Goal: Task Accomplishment & Management: Use online tool/utility

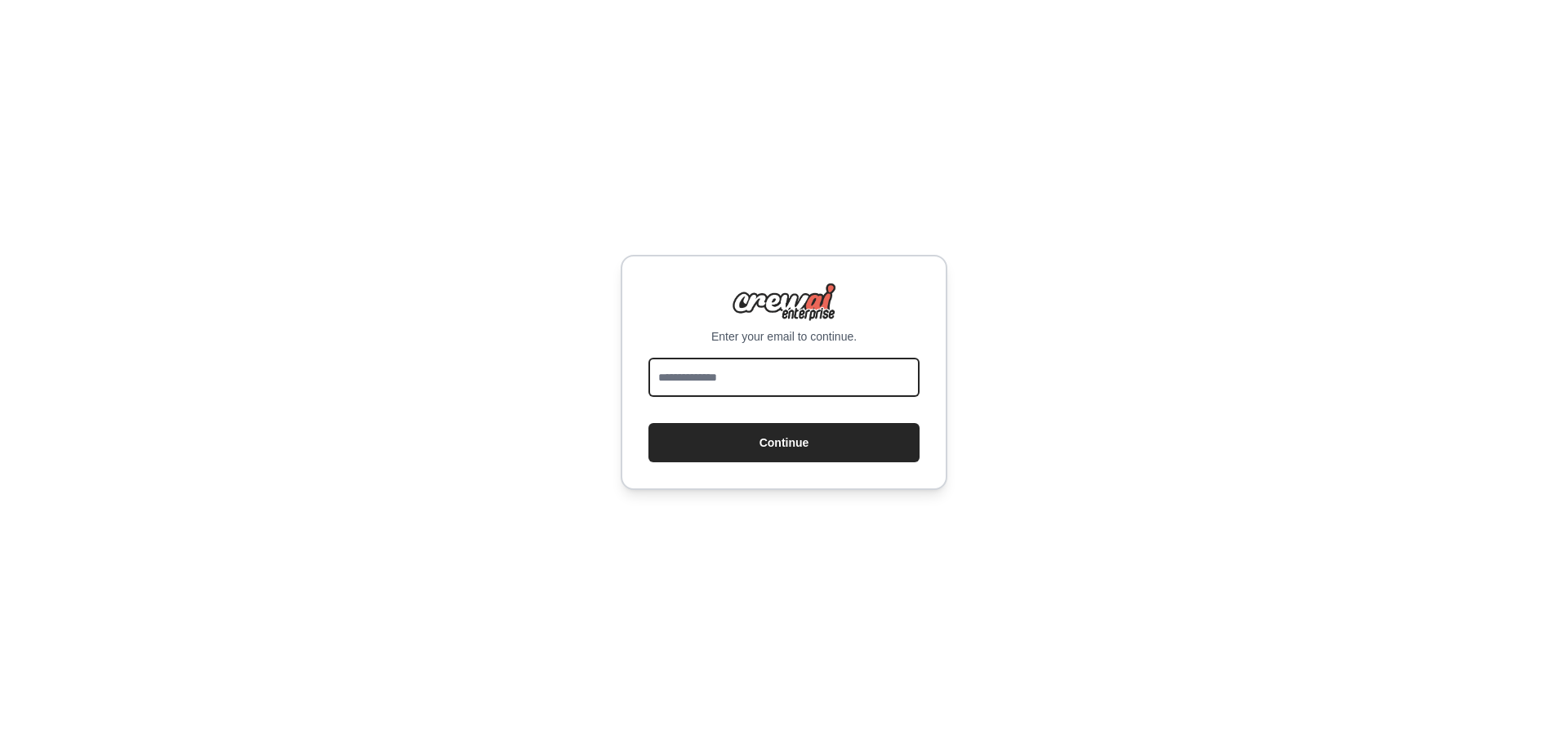
click at [732, 380] on input "email" at bounding box center [784, 378] width 271 height 40
type input "**********"
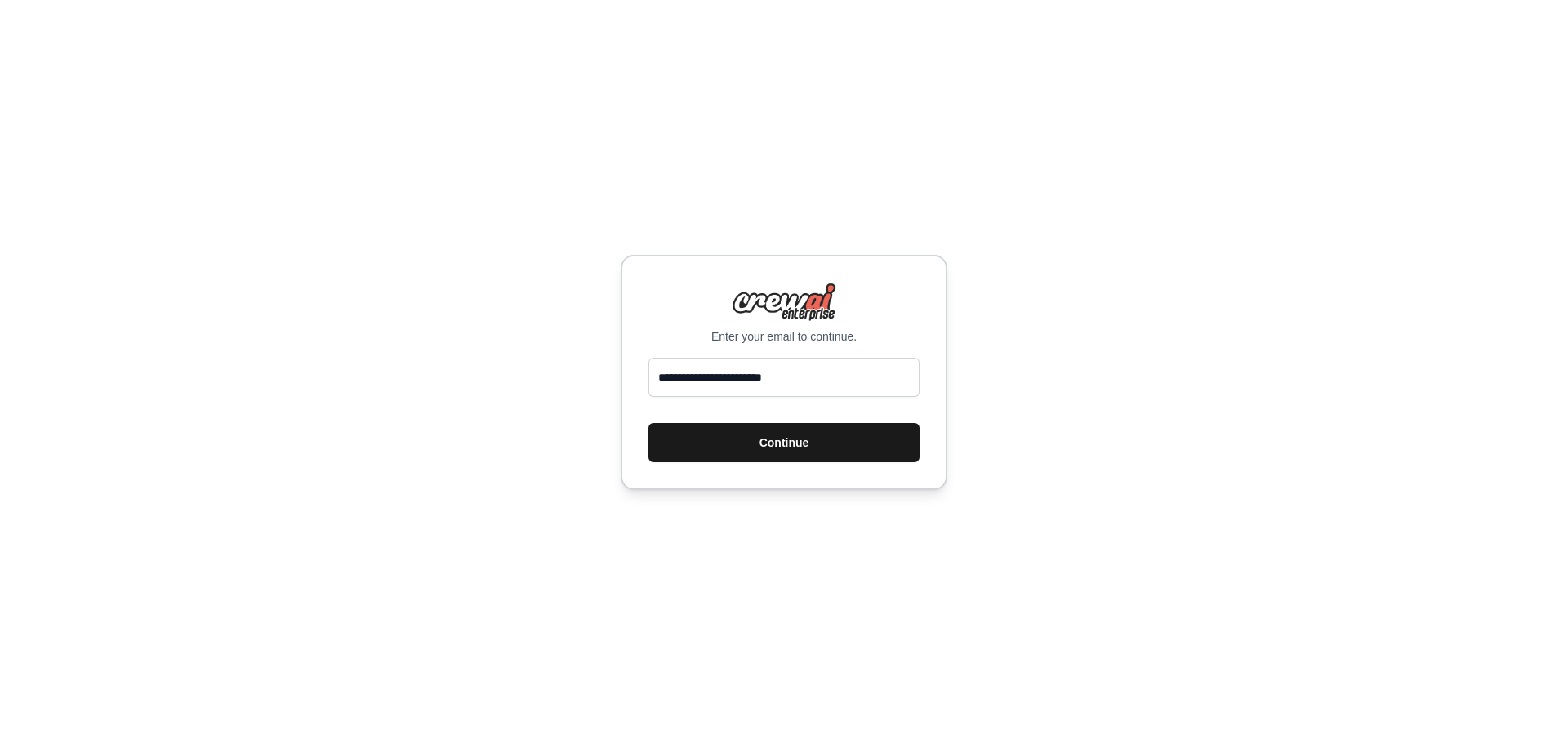
click at [761, 441] on button "Continue" at bounding box center [784, 443] width 271 height 40
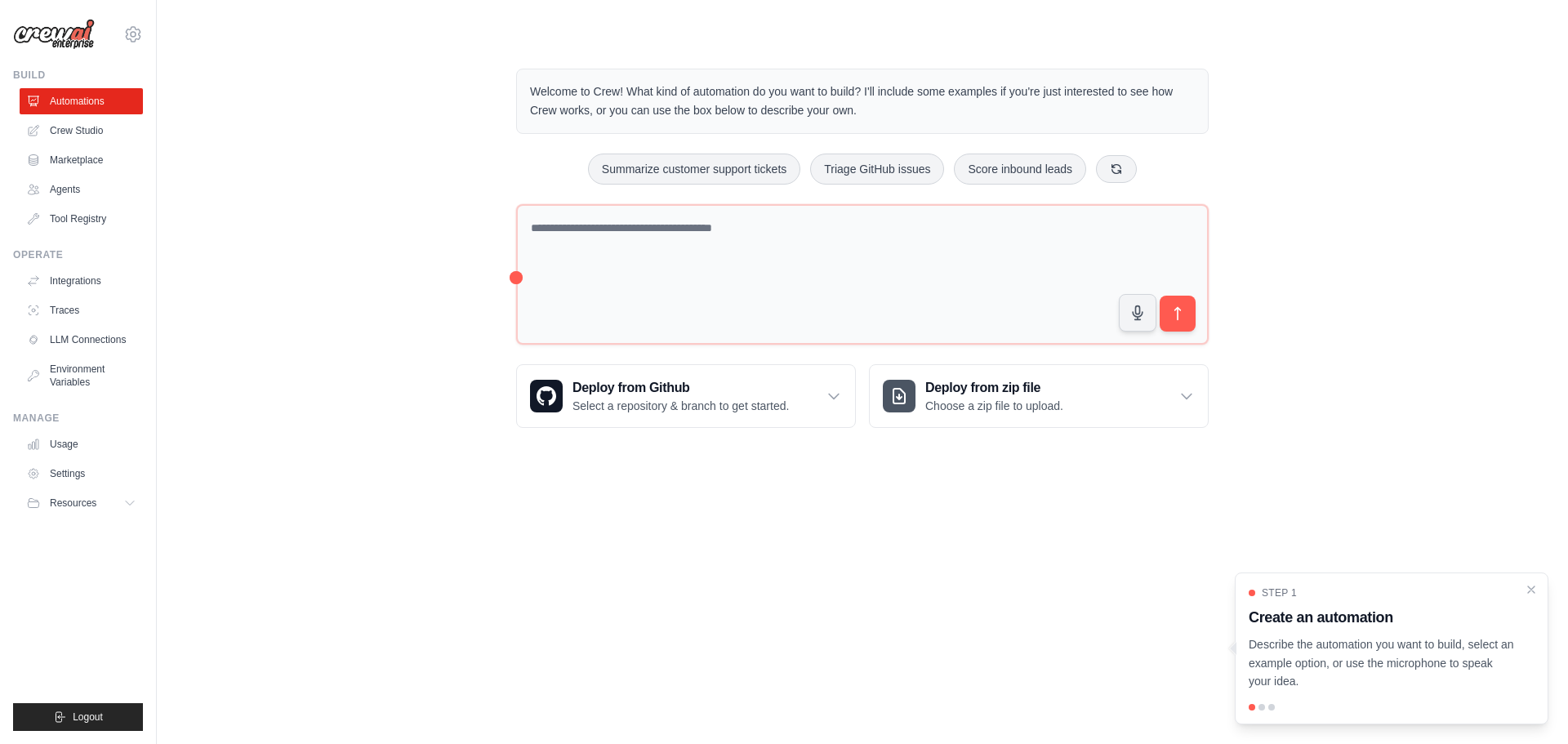
click at [1276, 145] on div "Welcome to Crew! What kind of automation do you want to build? I'll include som…" at bounding box center [862, 248] width 1359 height 412
click at [102, 130] on link "Crew Studio" at bounding box center [83, 130] width 123 height 26
click at [99, 130] on link "Crew Studio" at bounding box center [83, 130] width 123 height 26
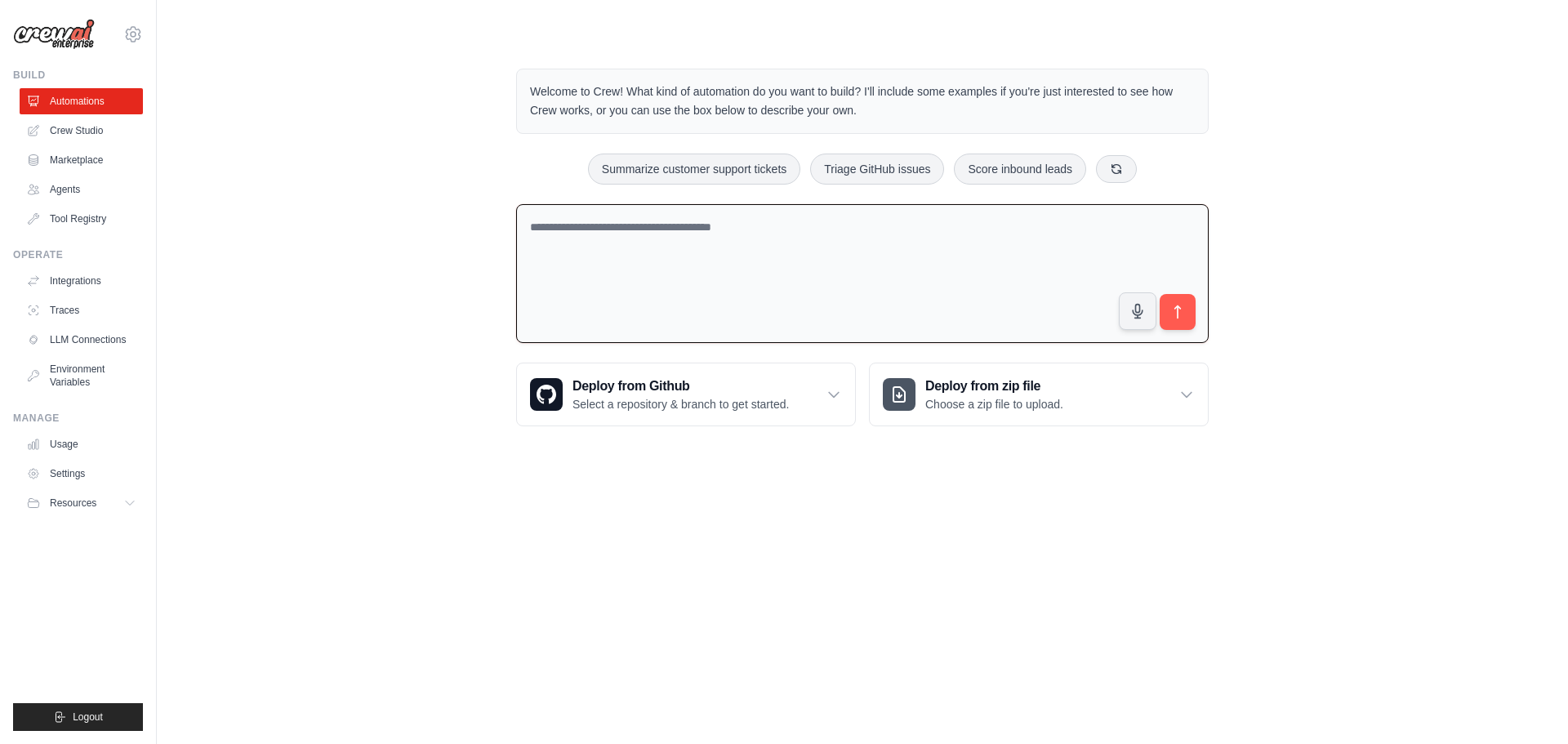
click at [1040, 237] on textarea at bounding box center [863, 273] width 693 height 139
click at [67, 191] on link "Agents" at bounding box center [83, 189] width 123 height 26
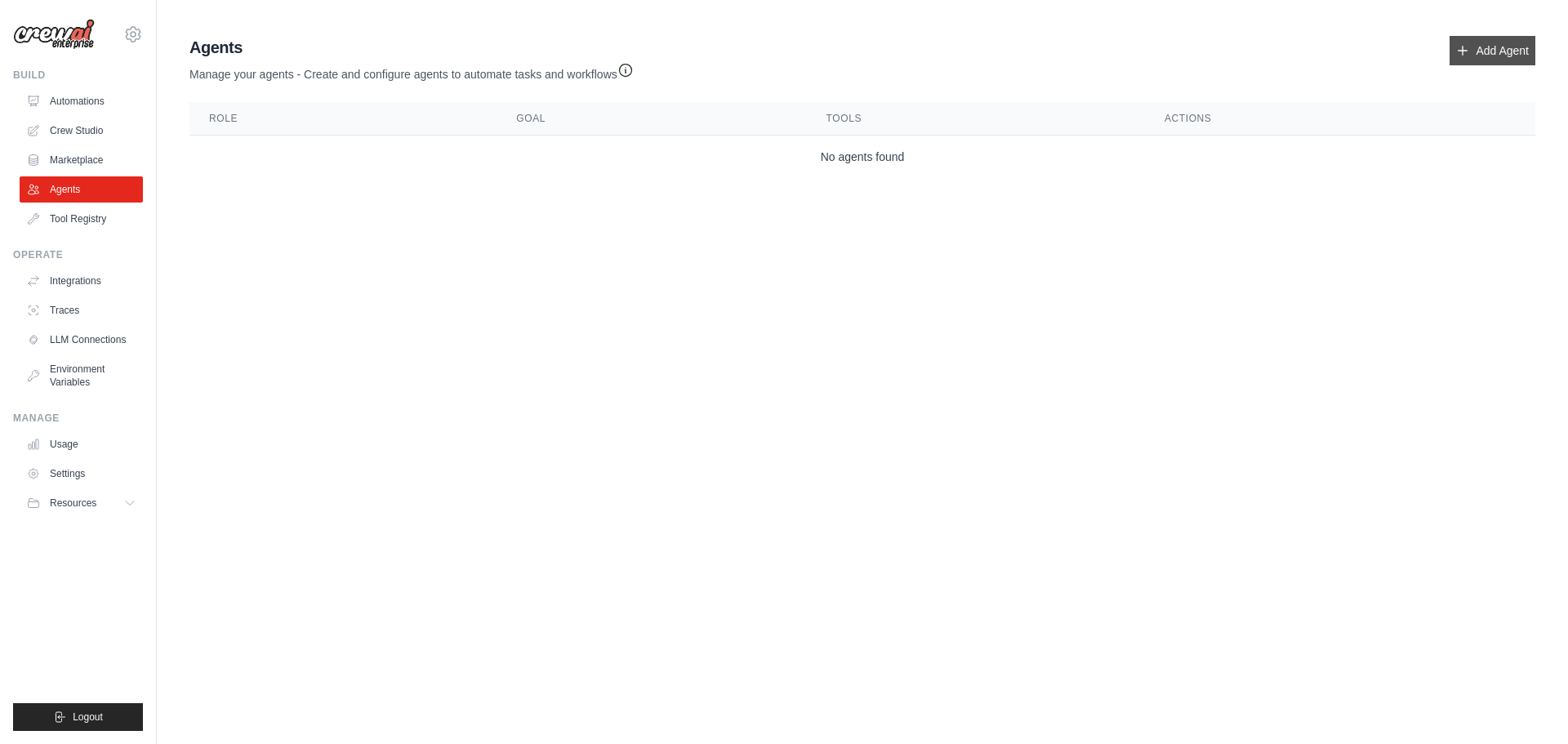
click at [1489, 44] on link "Add Agent" at bounding box center [1492, 50] width 85 height 30
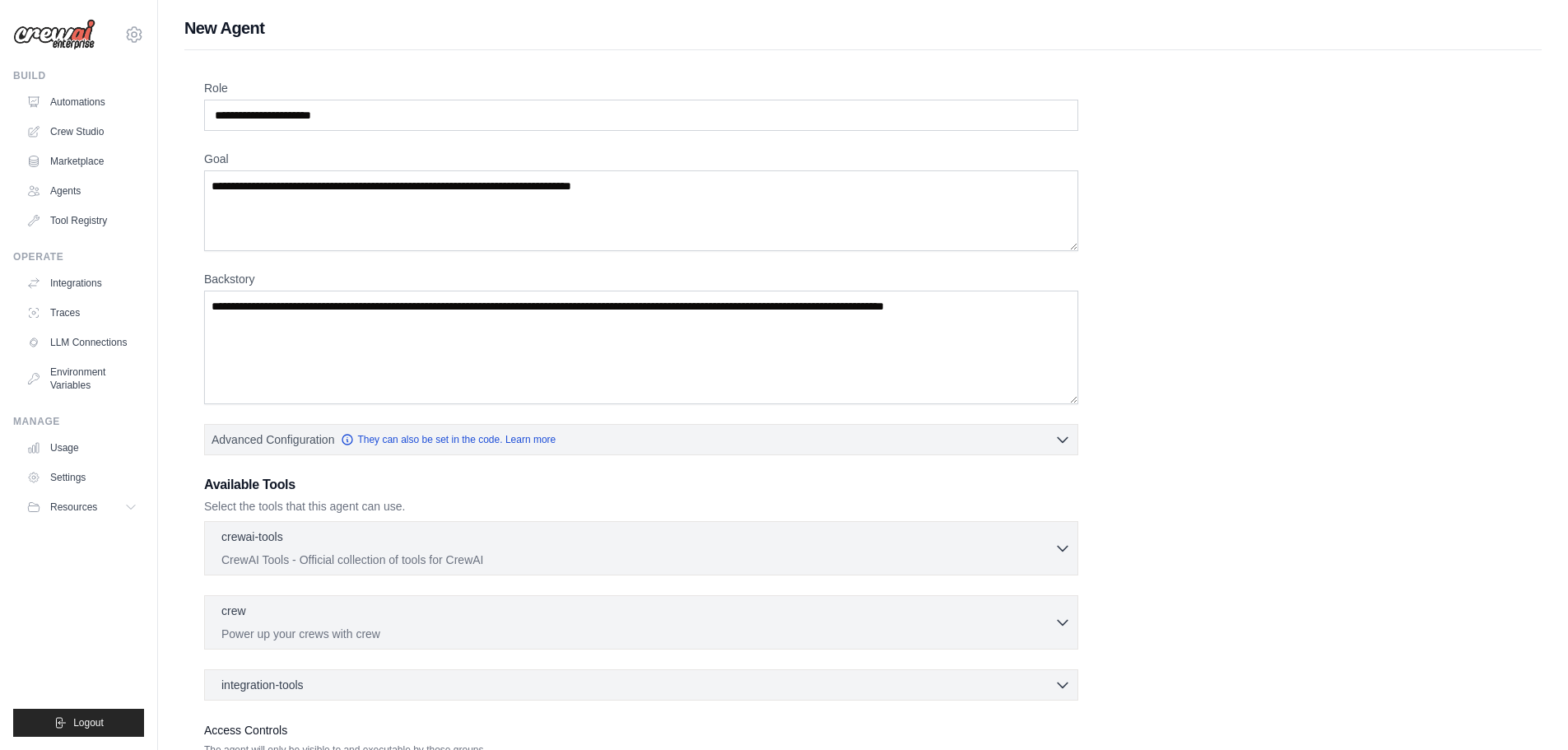
click at [363, 95] on label "Role" at bounding box center [641, 88] width 874 height 16
click at [363, 100] on input "Role" at bounding box center [641, 115] width 874 height 32
click at [76, 292] on link "Integrations" at bounding box center [83, 283] width 124 height 26
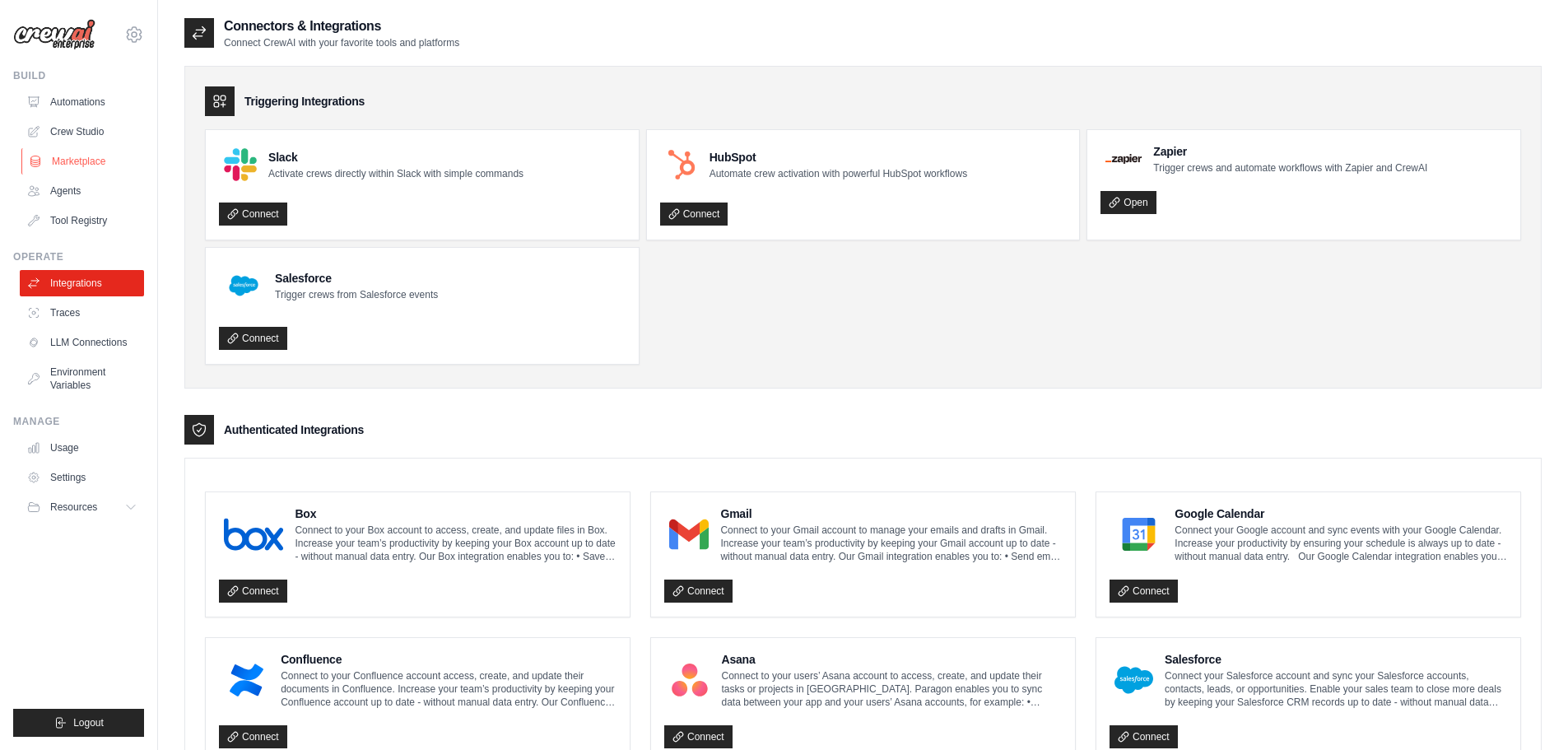
click at [86, 168] on link "Marketplace" at bounding box center [83, 161] width 124 height 26
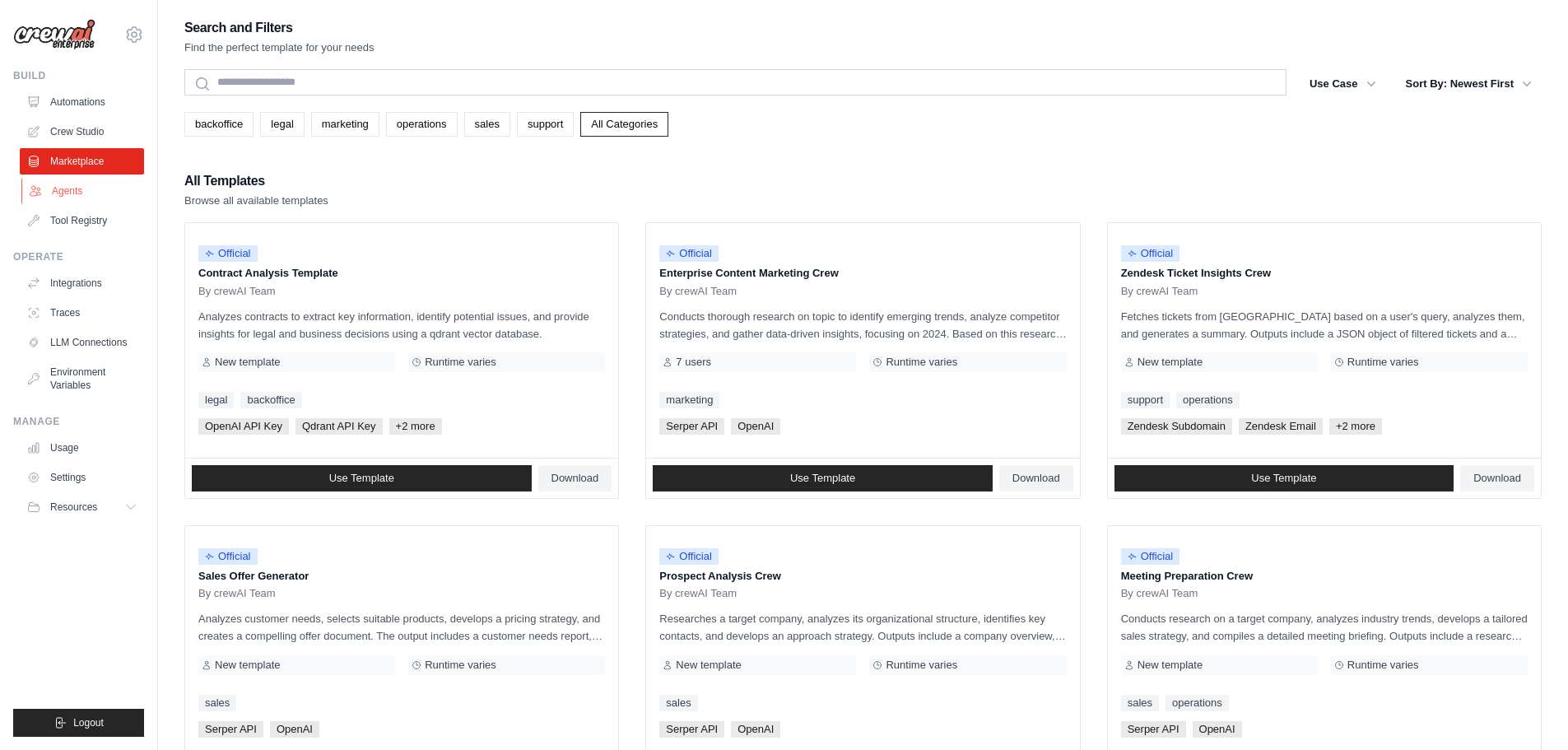
click at [93, 183] on link "Agents" at bounding box center [83, 190] width 124 height 26
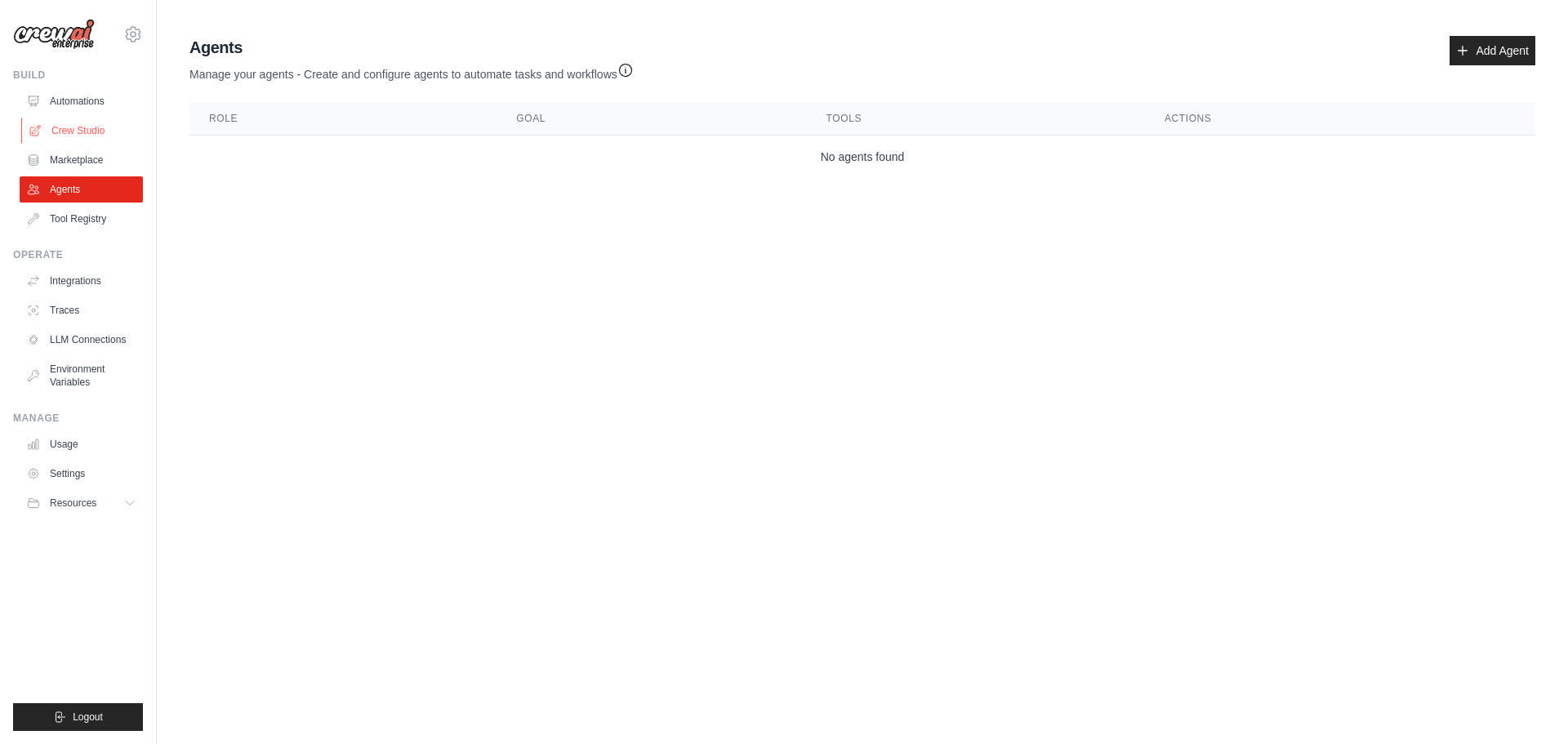
click at [60, 121] on link "Crew Studio" at bounding box center [83, 130] width 123 height 26
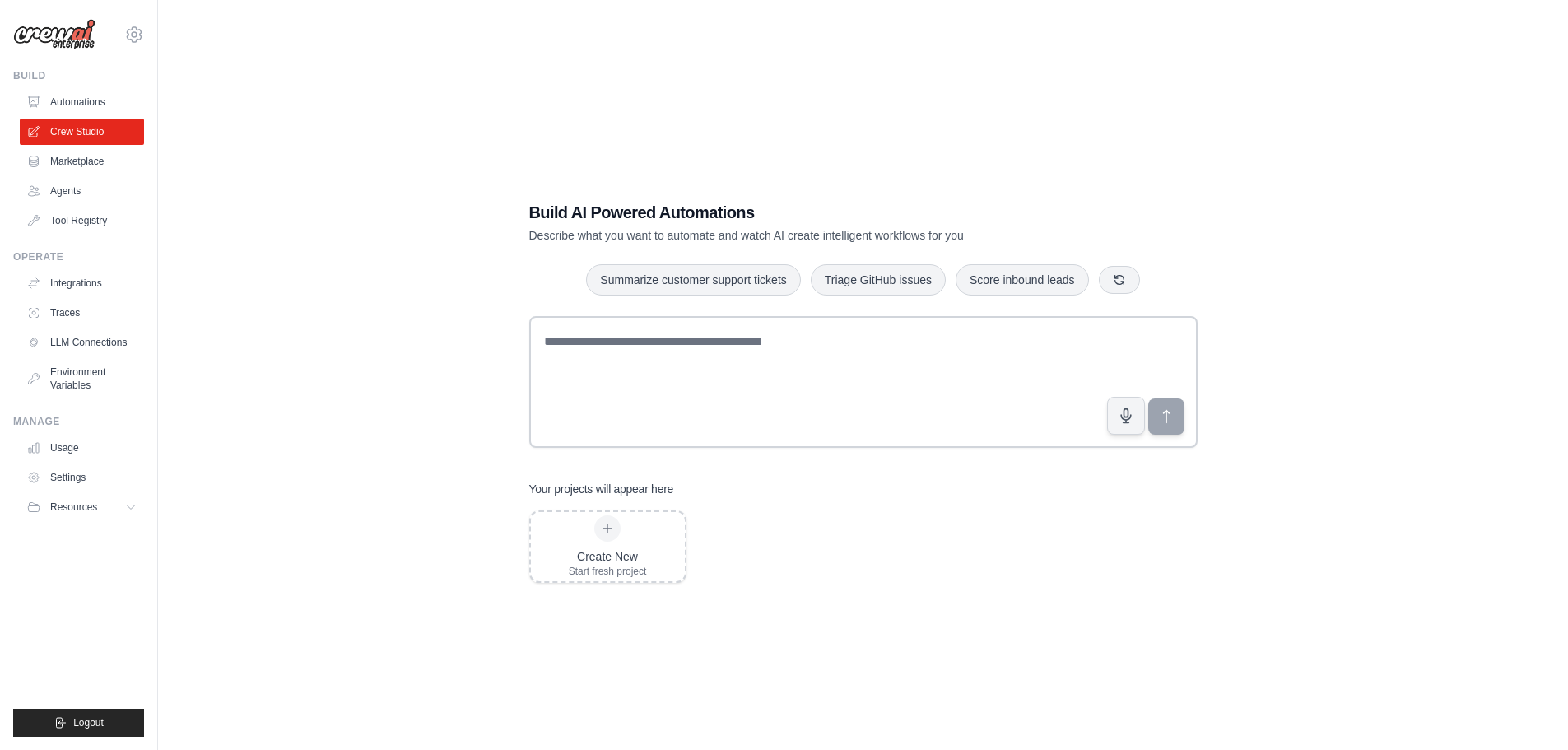
click at [102, 102] on link "Automations" at bounding box center [82, 102] width 124 height 26
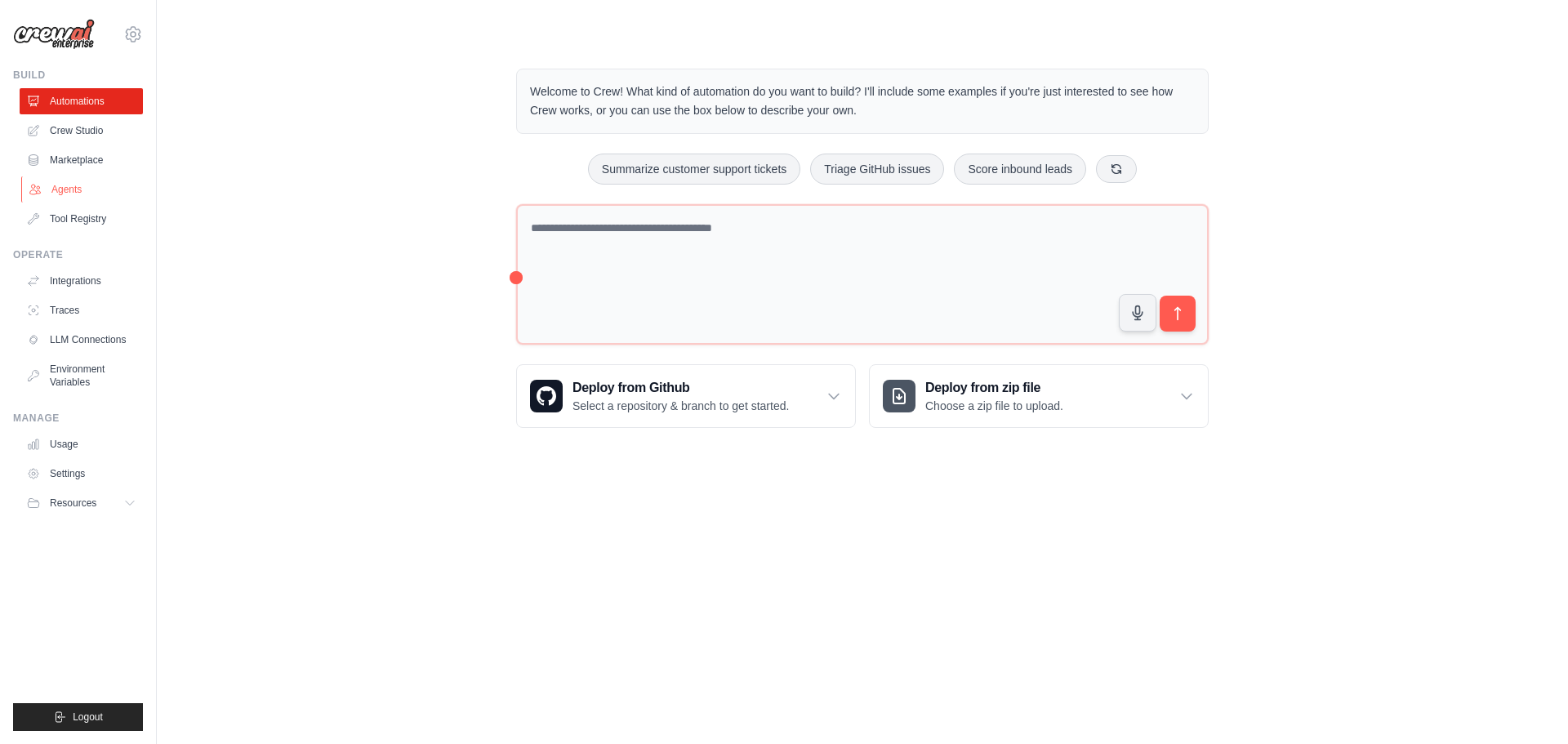
click at [58, 186] on link "Agents" at bounding box center [83, 189] width 123 height 26
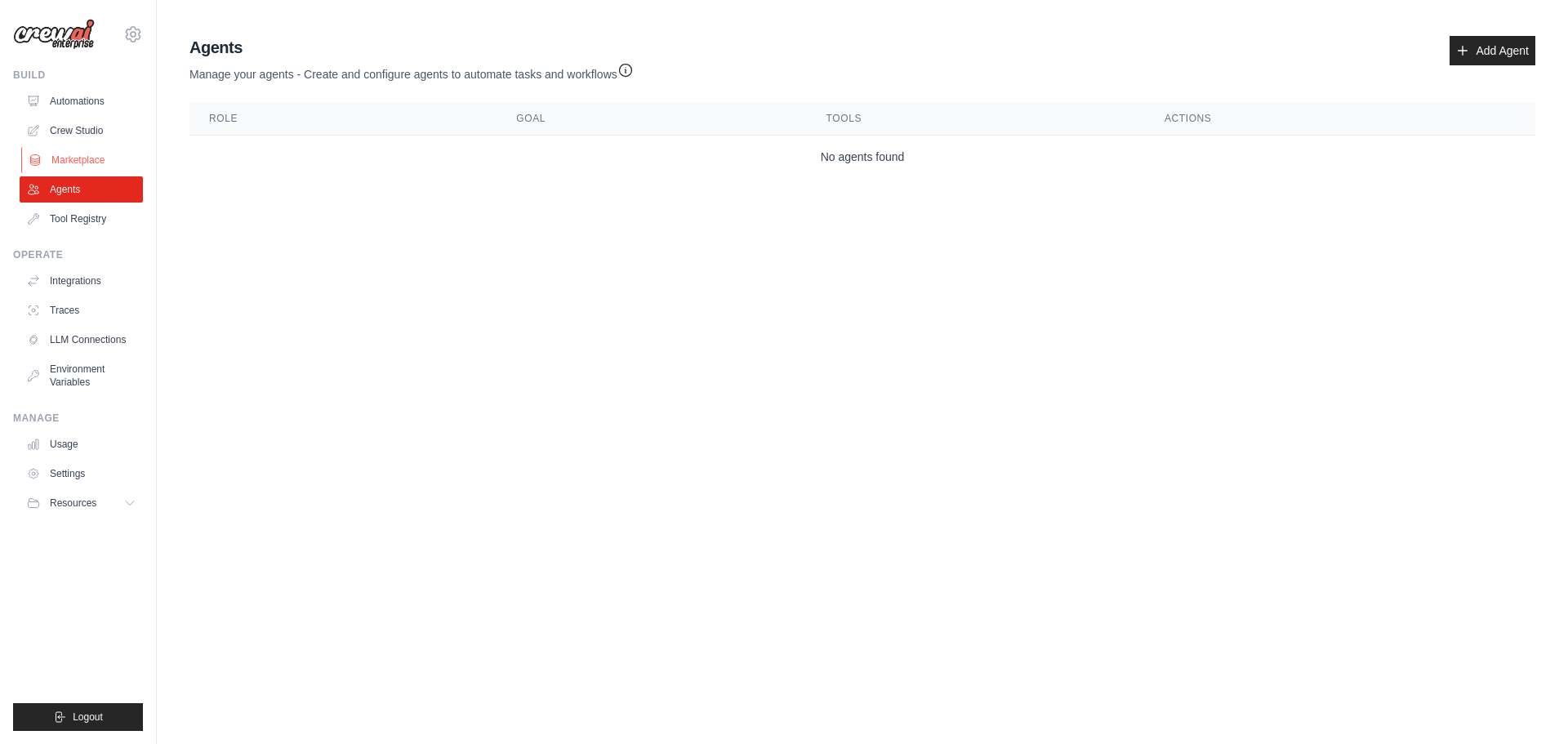
click at [82, 160] on link "Marketplace" at bounding box center [83, 159] width 123 height 26
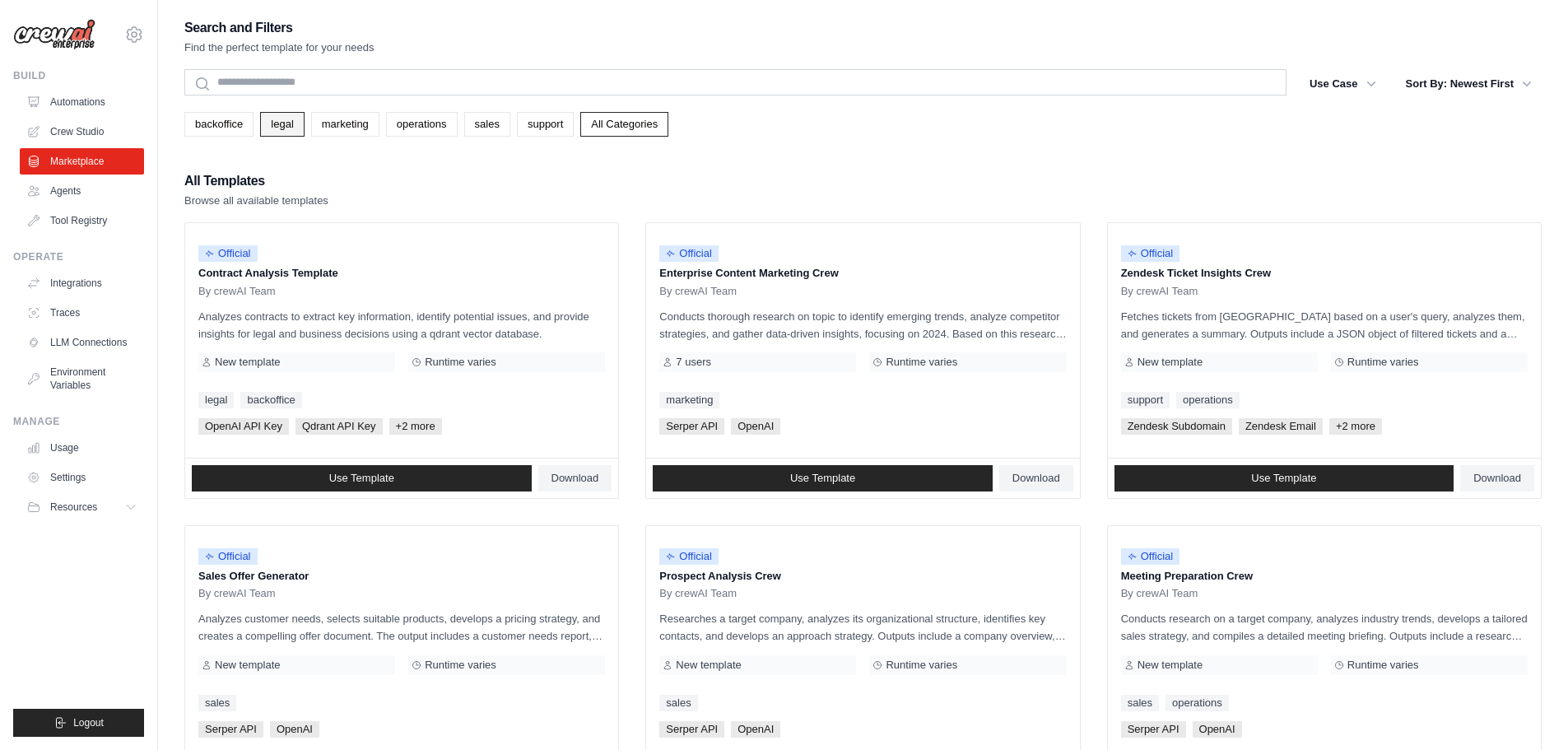
click at [282, 125] on link "legal" at bounding box center [282, 123] width 44 height 24
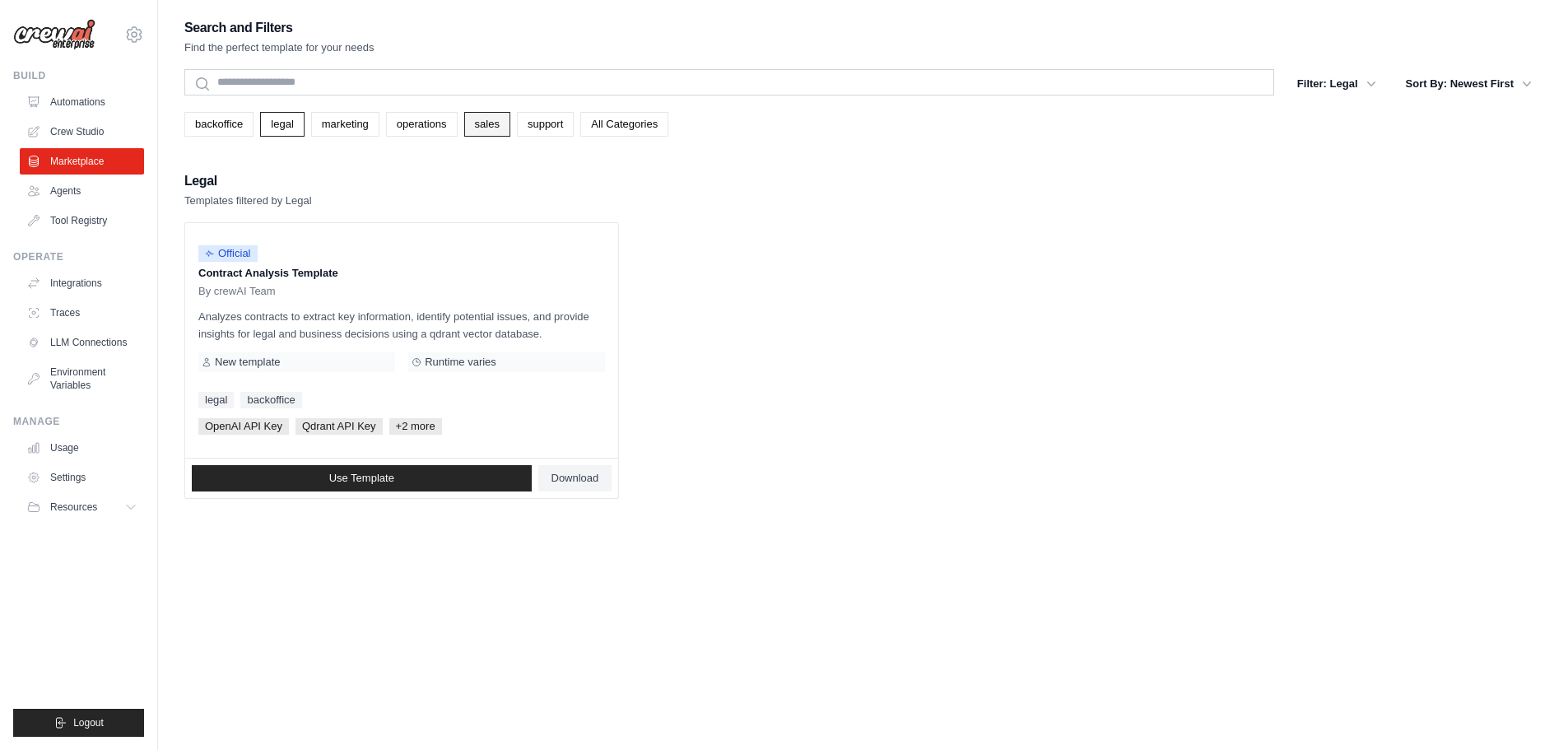
click at [488, 122] on link "sales" at bounding box center [487, 123] width 46 height 24
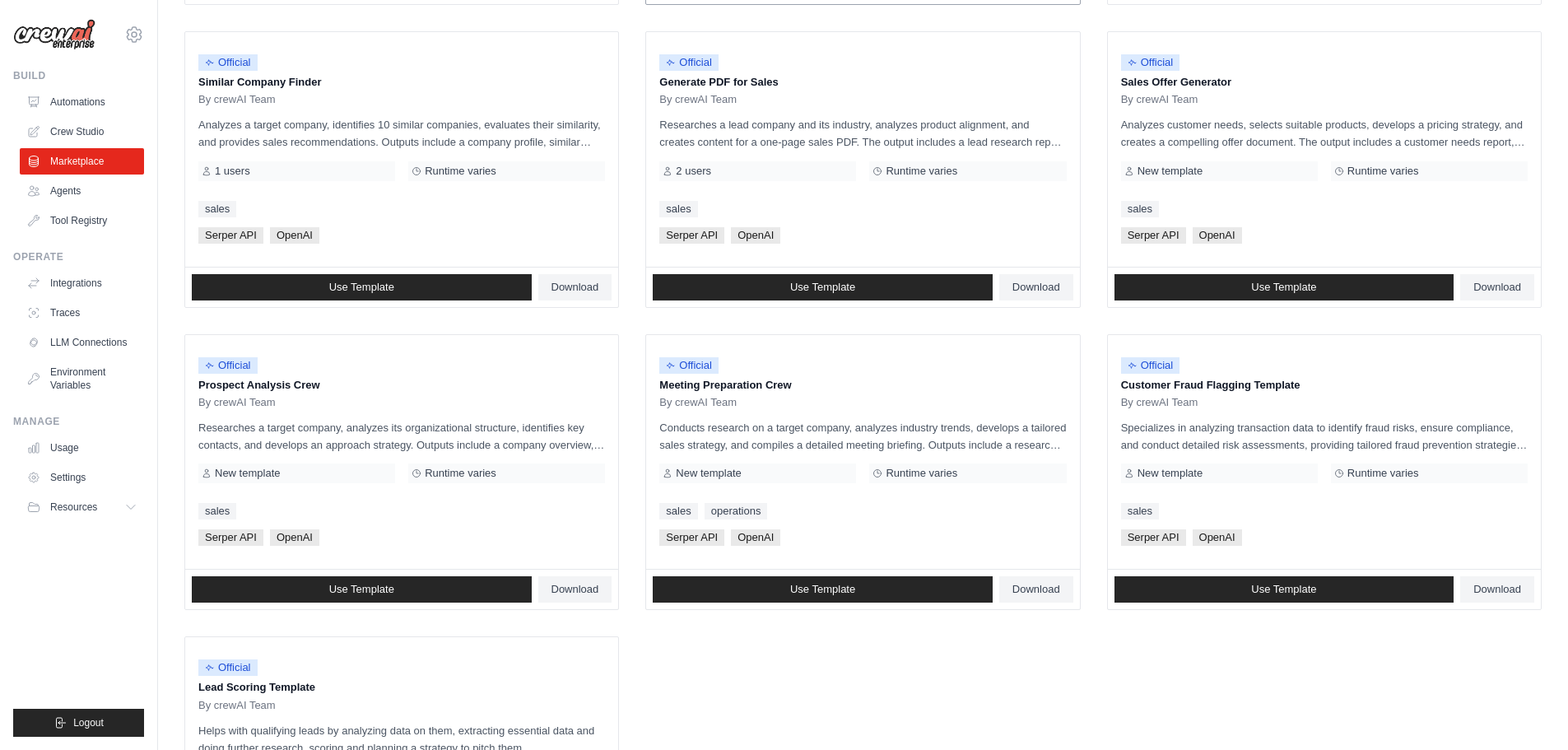
scroll to position [694, 0]
